Goal: Complete application form

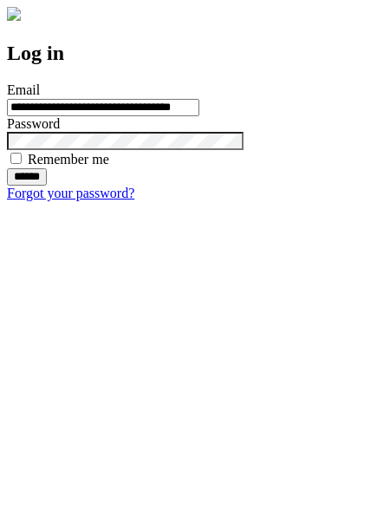
type input "**********"
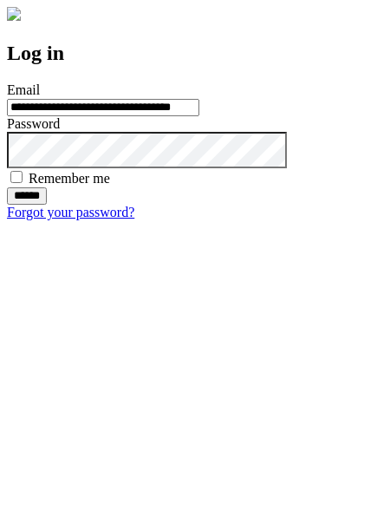
click at [47, 205] on input "******" at bounding box center [27, 195] width 40 height 17
type input "**********"
click at [47, 205] on input "******" at bounding box center [27, 195] width 40 height 17
